Goal: Task Accomplishment & Management: Manage account settings

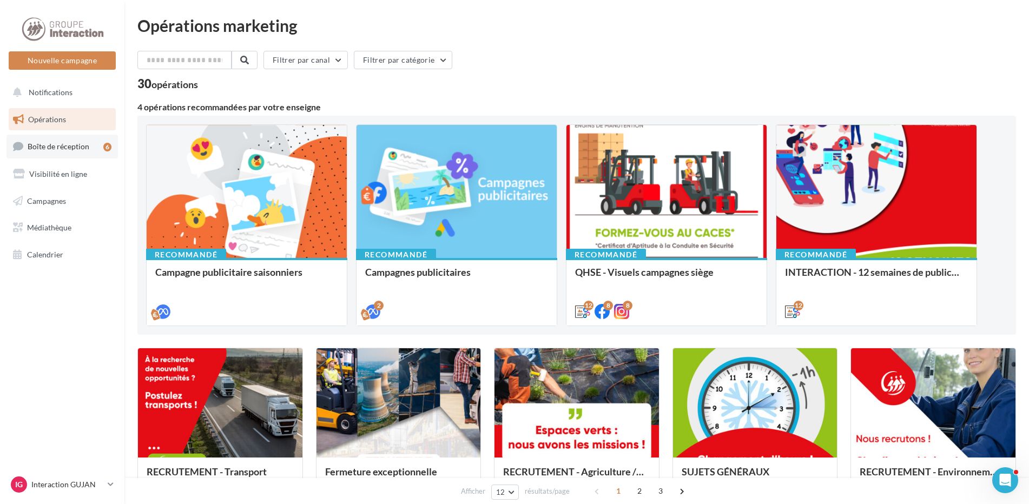
click at [65, 144] on span "Boîte de réception" at bounding box center [59, 146] width 62 height 9
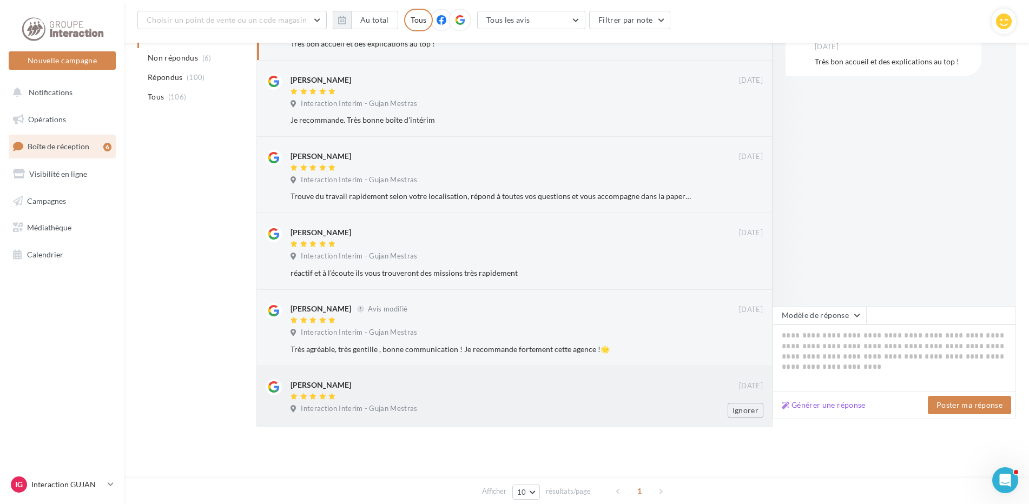
scroll to position [88, 0]
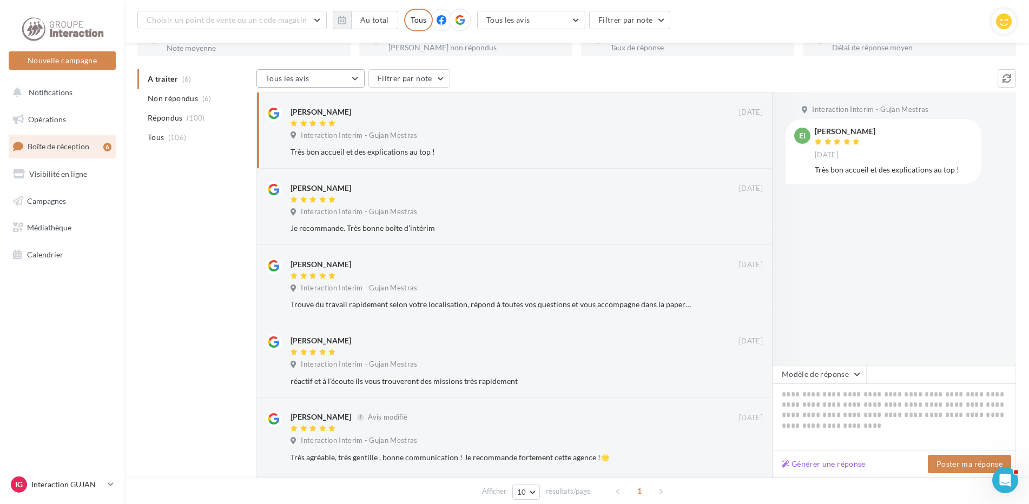
click at [352, 78] on button "Tous les avis" at bounding box center [311, 78] width 108 height 18
click at [300, 166] on span "Avis sans commentaire" at bounding box center [312, 161] width 77 height 9
